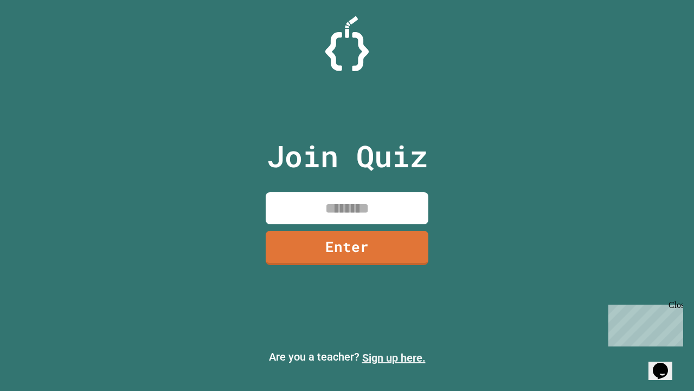
click at [394, 358] on link "Sign up here." at bounding box center [393, 357] width 63 height 13
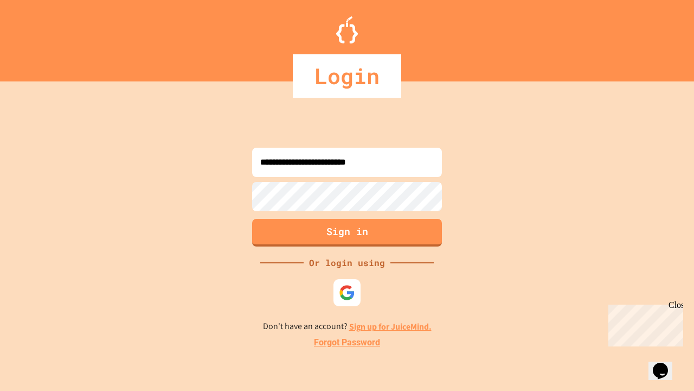
type input "**********"
